Goal: Task Accomplishment & Management: Manage account settings

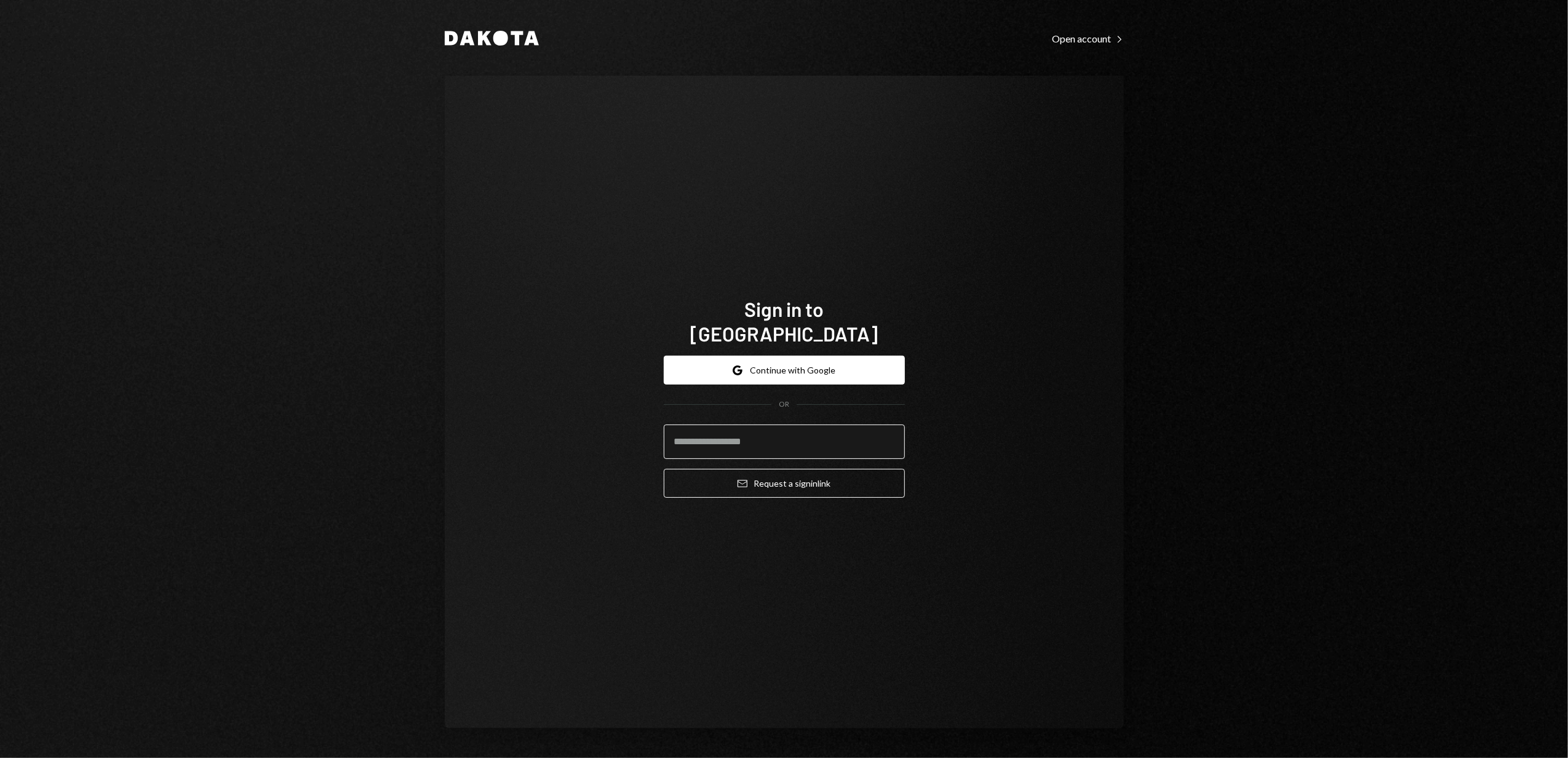
type input "**********"
click at [798, 477] on button "Email Request a sign in link" at bounding box center [784, 483] width 241 height 29
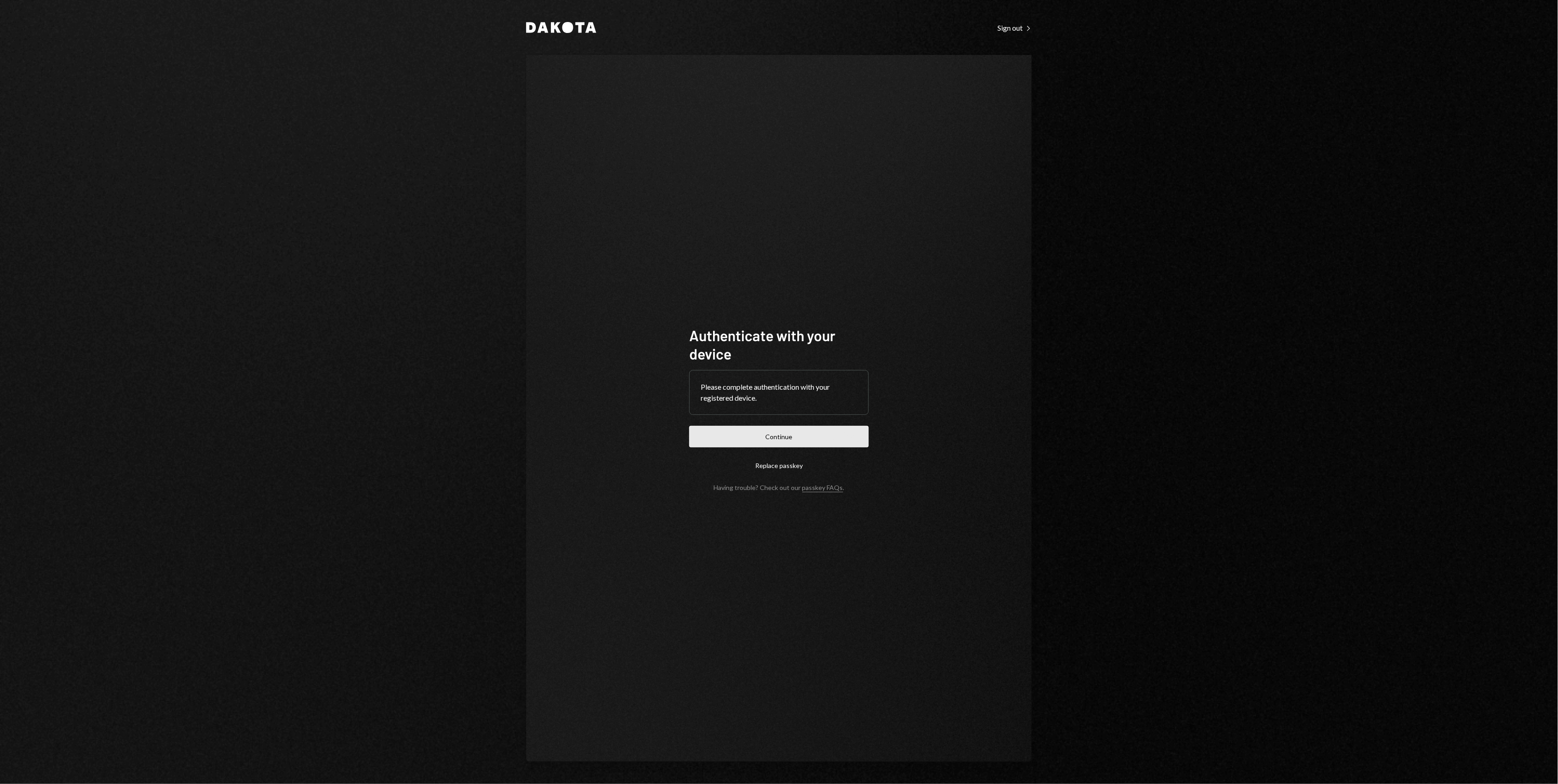
click at [813, 441] on button "Continue" at bounding box center [779, 437] width 179 height 21
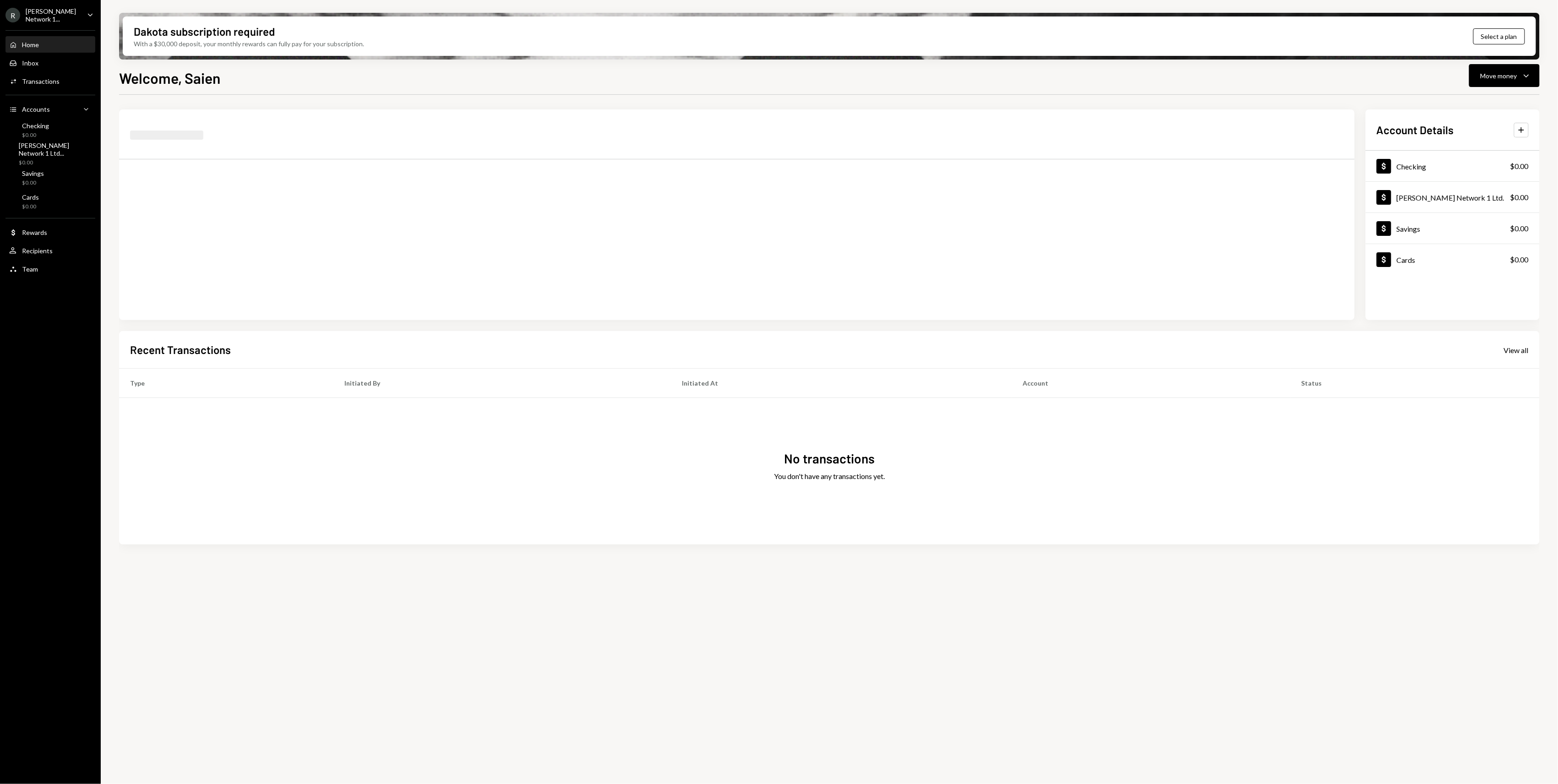
click at [87, 21] on div "R Rincon Network 1... Caret Down" at bounding box center [50, 15] width 101 height 15
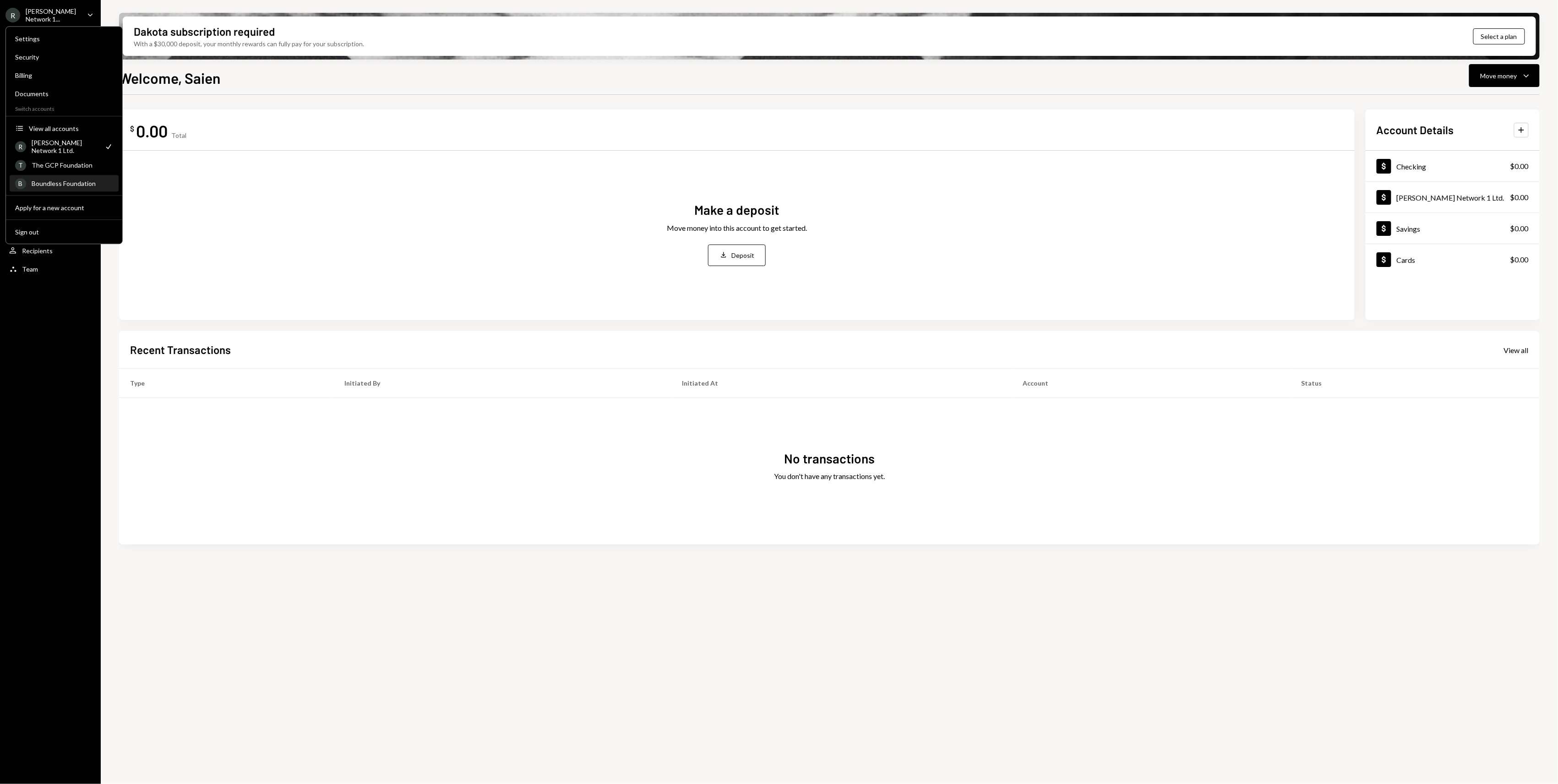
click at [63, 184] on div "Boundless Foundation" at bounding box center [72, 183] width 81 height 8
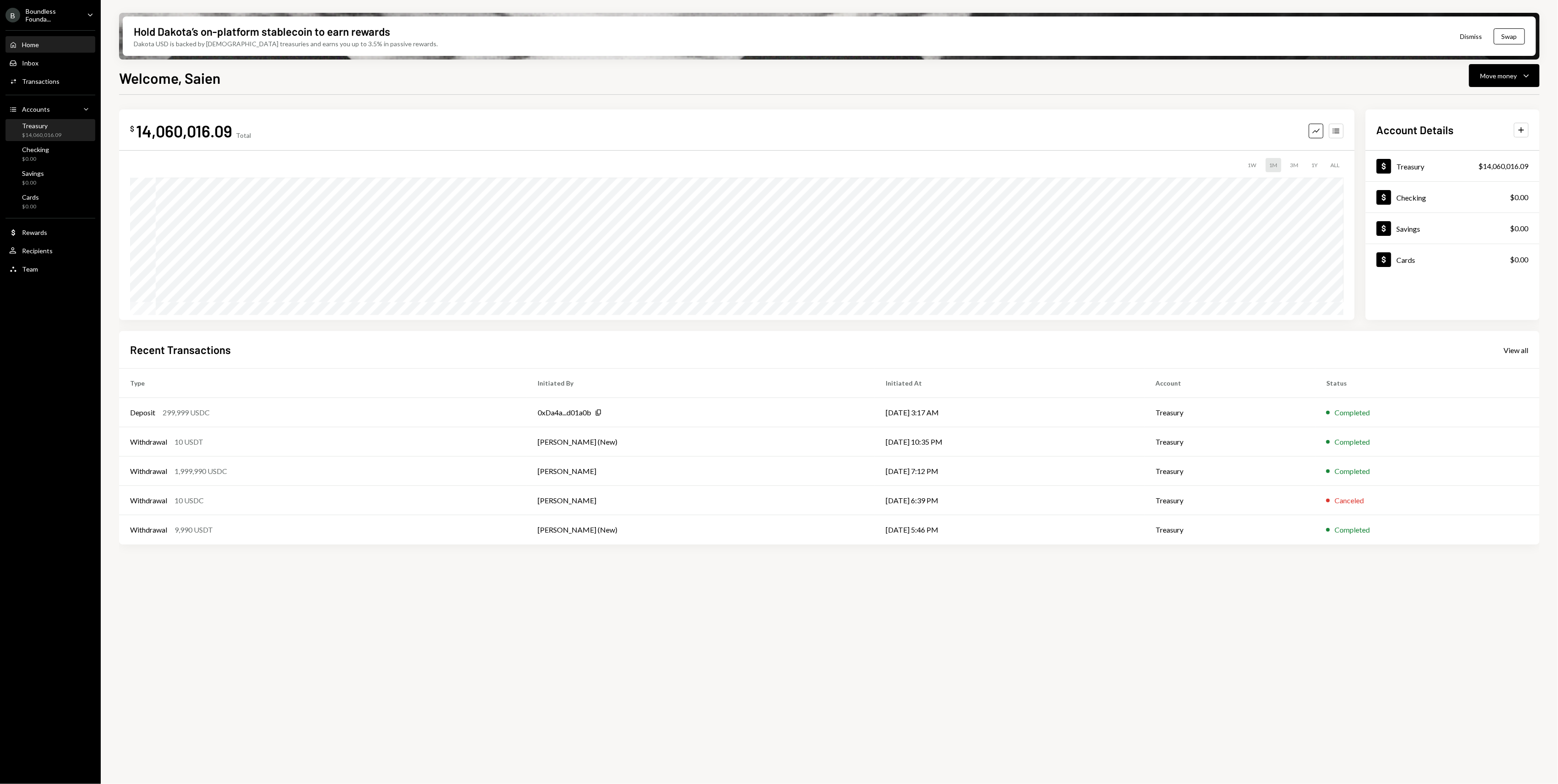
click at [64, 126] on div "Treasury $14,060,016.09" at bounding box center [50, 130] width 83 height 17
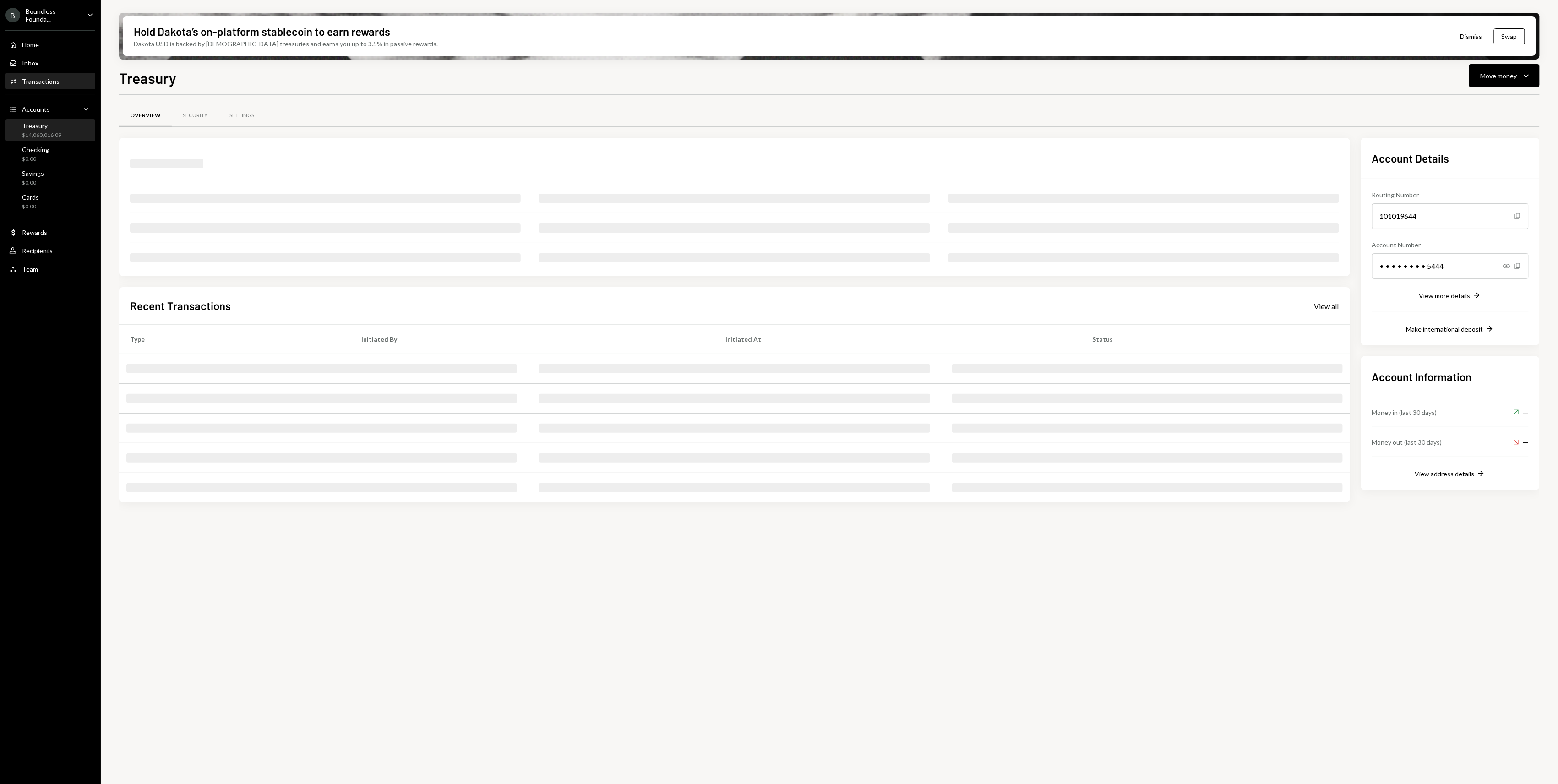
click at [60, 80] on div "Activities Transactions" at bounding box center [50, 81] width 83 height 8
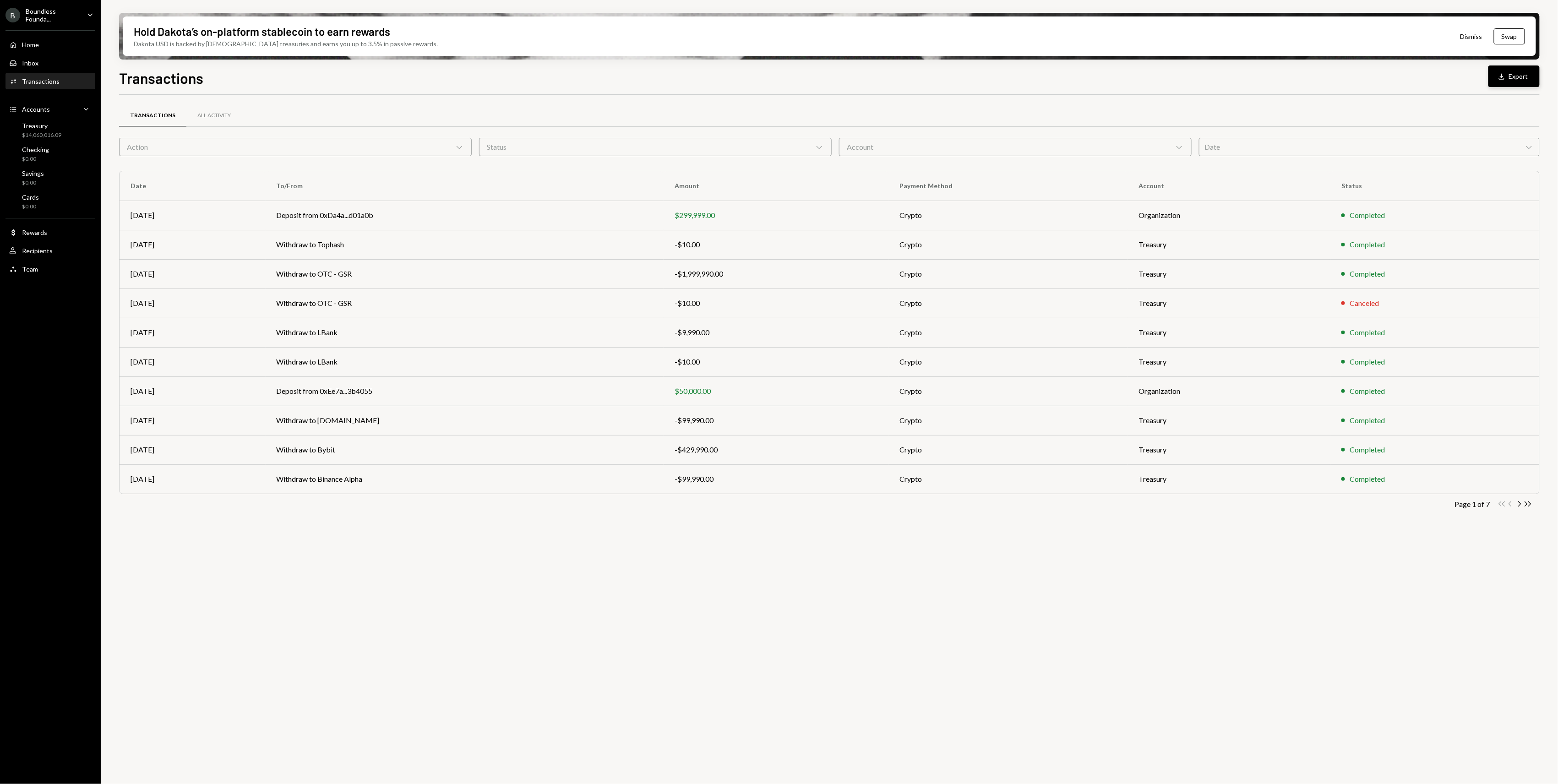
click at [1505, 69] on button "Download Export" at bounding box center [1514, 76] width 51 height 21
click at [1528, 506] on icon "Double Arrow Right" at bounding box center [1528, 504] width 9 height 9
click at [417, 485] on td "Deposit from 0x4c2c...A200B8" at bounding box center [468, 479] width 398 height 30
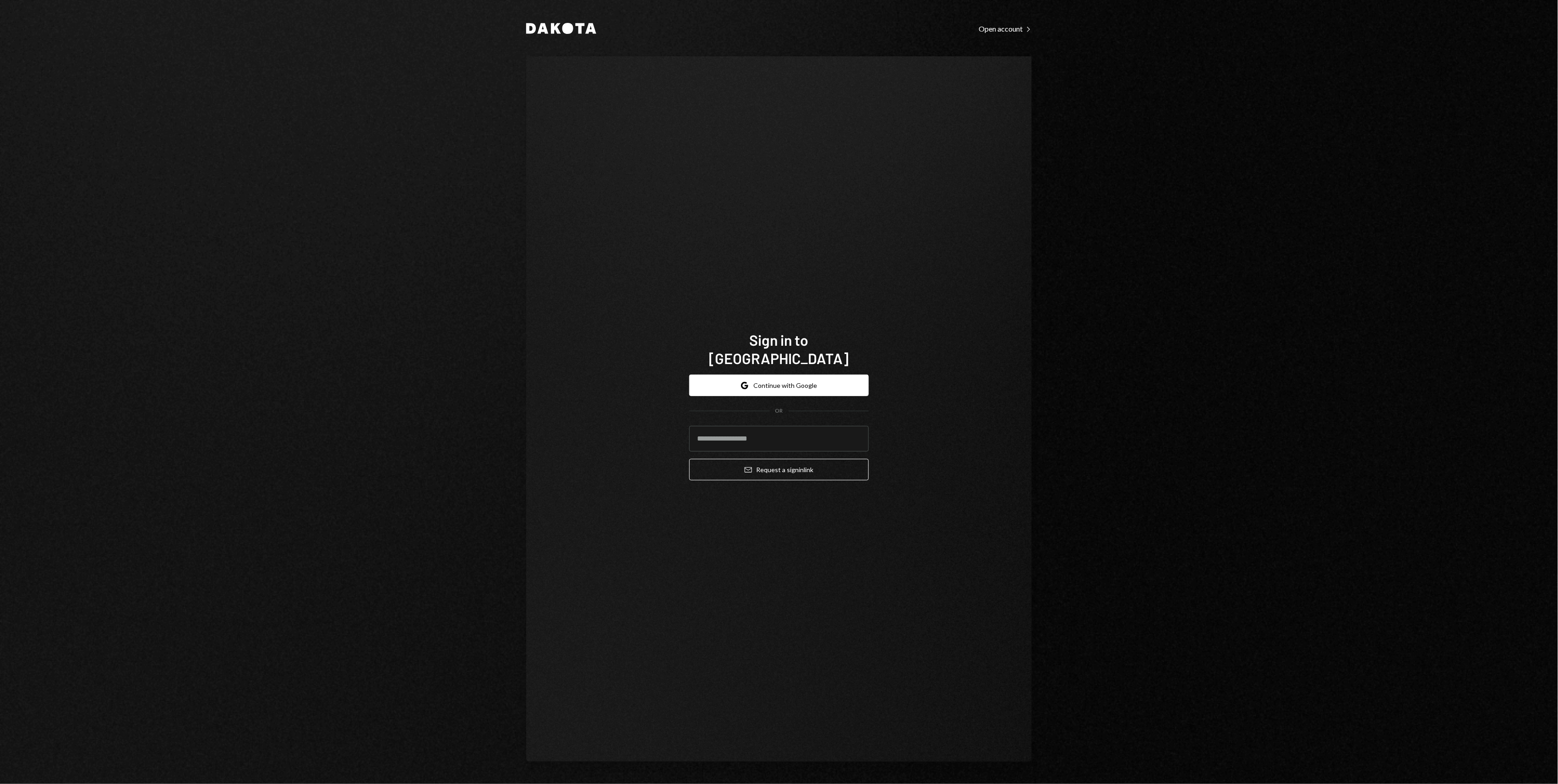
click at [957, 220] on div "Sign in to Dakota Google Continue with Google OR Email Request a sign in link" at bounding box center [779, 409] width 505 height 705
